Goal: Task Accomplishment & Management: Manage account settings

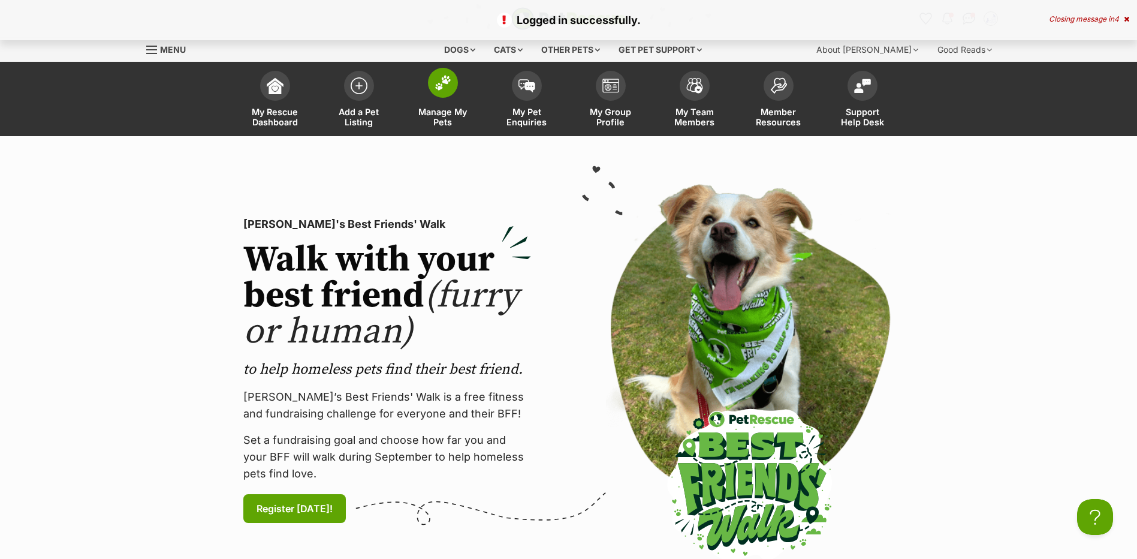
click at [449, 110] on span "Manage My Pets" at bounding box center [443, 117] width 54 height 20
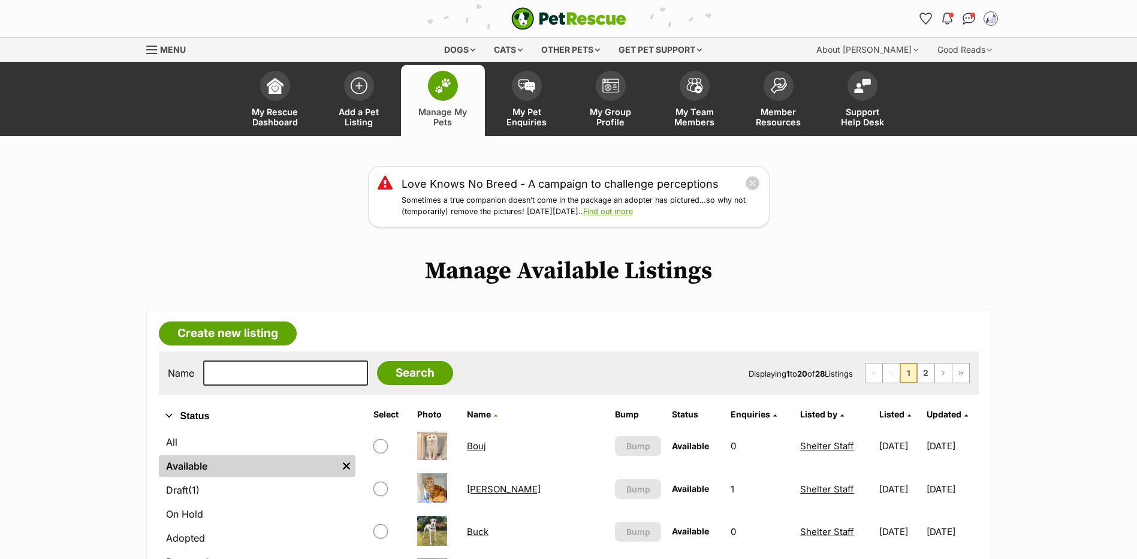
click at [204, 395] on div "Name Search Displaying 1 to 20 of 28 Listings First Page Previous Page 1 2 Next…" at bounding box center [569, 372] width 820 height 43
click at [228, 386] on input "text" at bounding box center [285, 372] width 165 height 25
type input "buck"
click at [377, 361] on input "Search" at bounding box center [415, 373] width 76 height 24
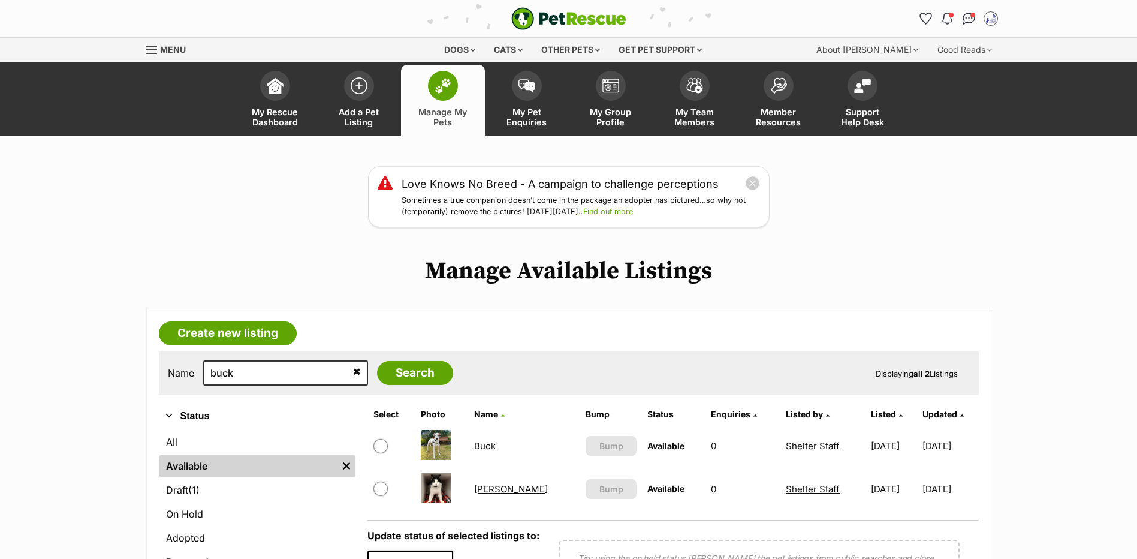
click at [488, 451] on link "Buck" at bounding box center [485, 445] width 22 height 11
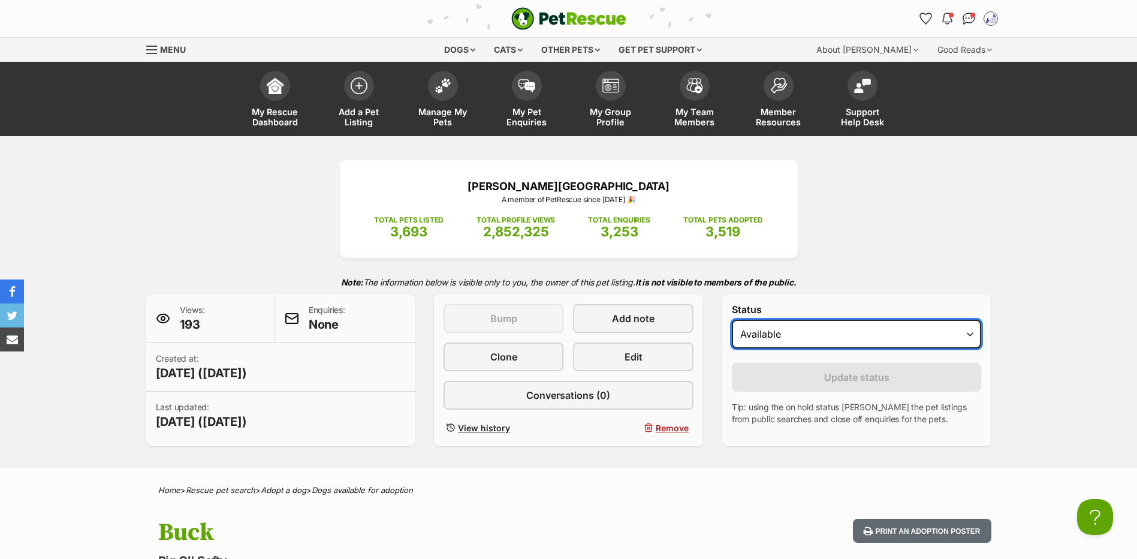
click at [772, 348] on select "Draft Available On hold Adopted" at bounding box center [857, 334] width 250 height 29
select select "on_hold"
click at [732, 336] on select "Draft Available On hold Adopted" at bounding box center [857, 334] width 250 height 29
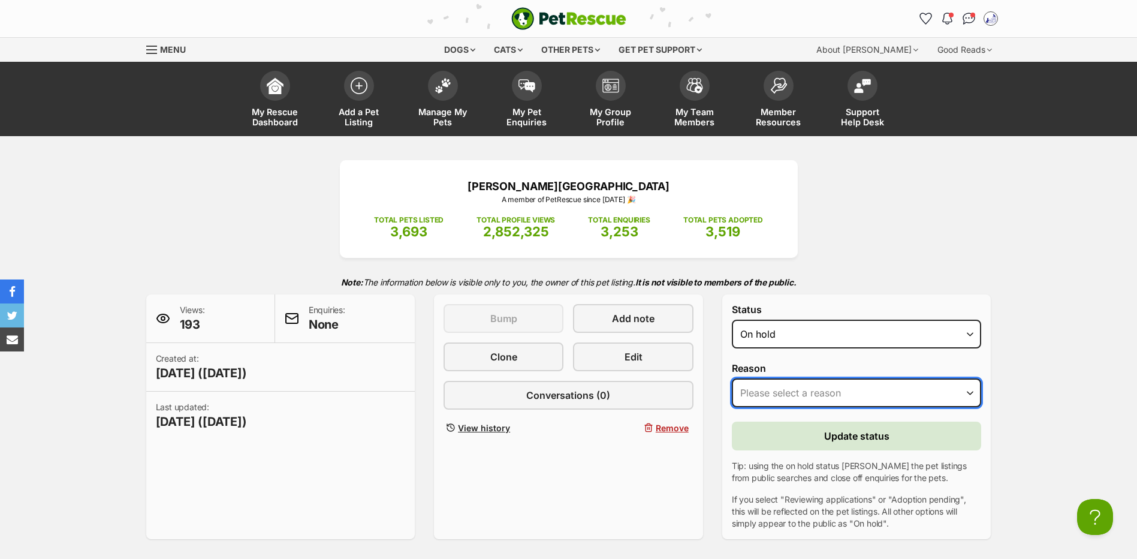
click at [778, 407] on select "Please select a reason Medical reasons Reviewing applications Adoption pending …" at bounding box center [857, 392] width 250 height 29
select select "adoption_pending"
click at [732, 395] on select "Please select a reason Medical reasons Reviewing applications Adoption pending …" at bounding box center [857, 392] width 250 height 29
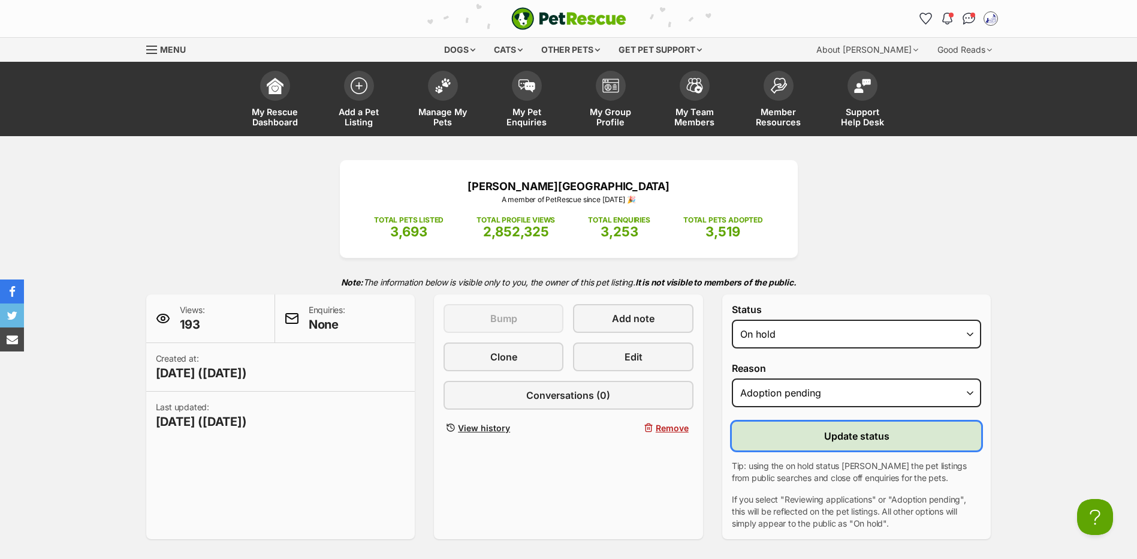
click at [785, 450] on button "Update status" at bounding box center [857, 435] width 250 height 29
